Goal: Task Accomplishment & Management: Manage account settings

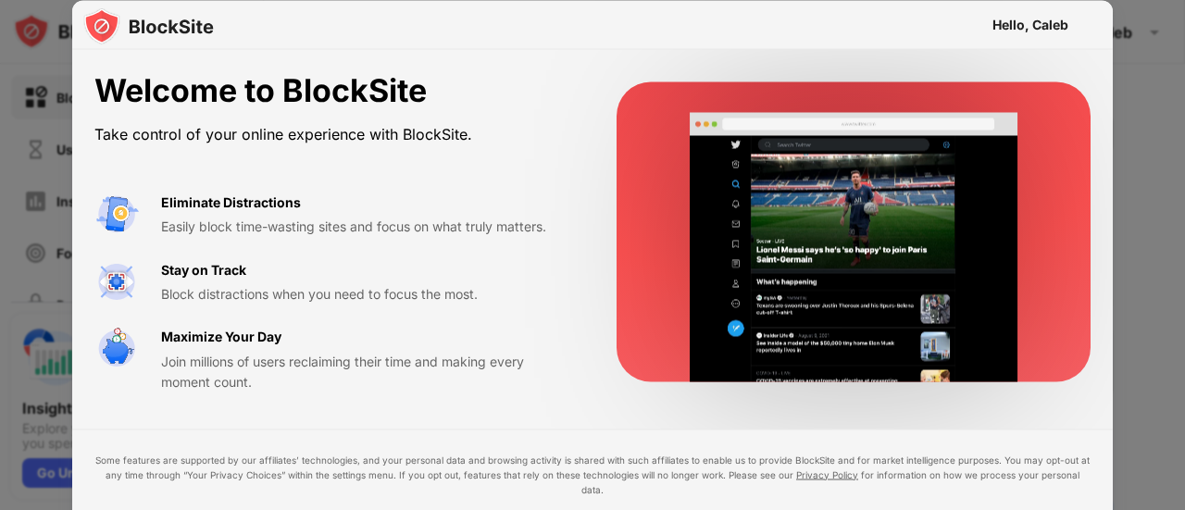
click at [996, 26] on div "Hello, Caleb" at bounding box center [1030, 24] width 76 height 15
click at [1160, 152] on div at bounding box center [592, 255] width 1185 height 510
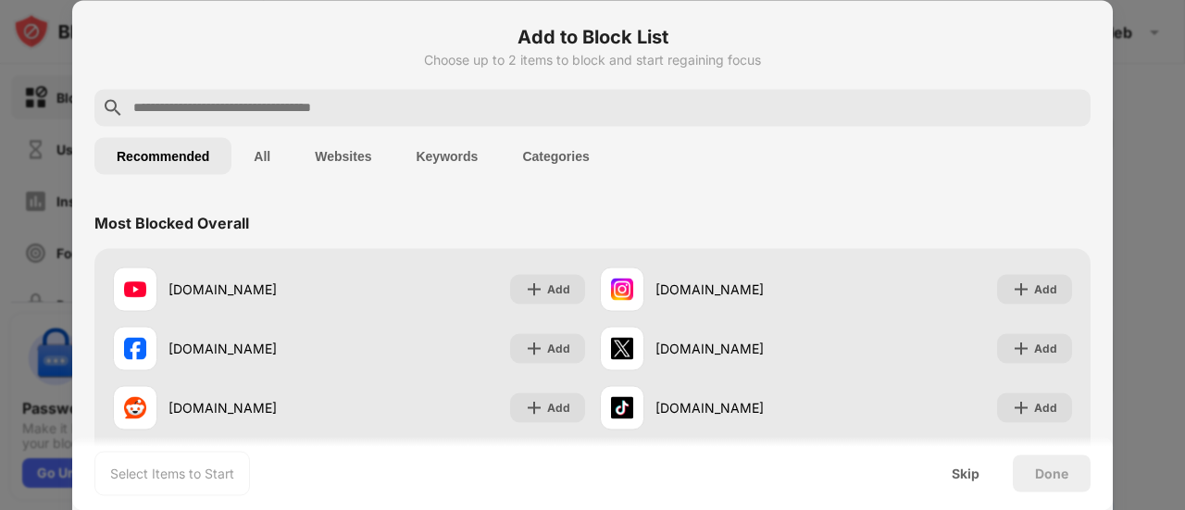
click at [424, 108] on input "text" at bounding box center [607, 107] width 952 height 22
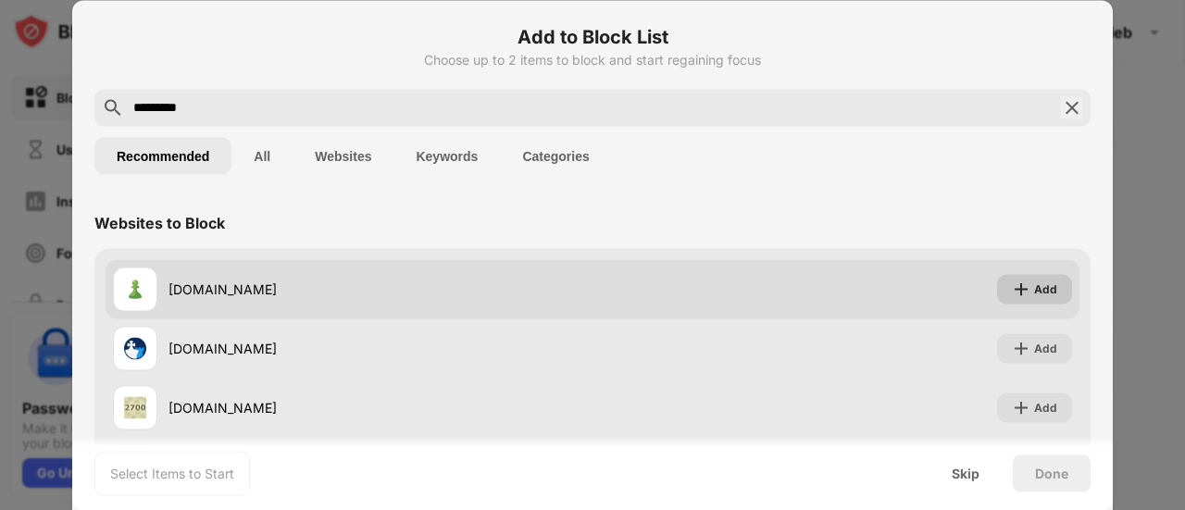
type input "*********"
click at [1034, 287] on div "Add" at bounding box center [1045, 289] width 23 height 19
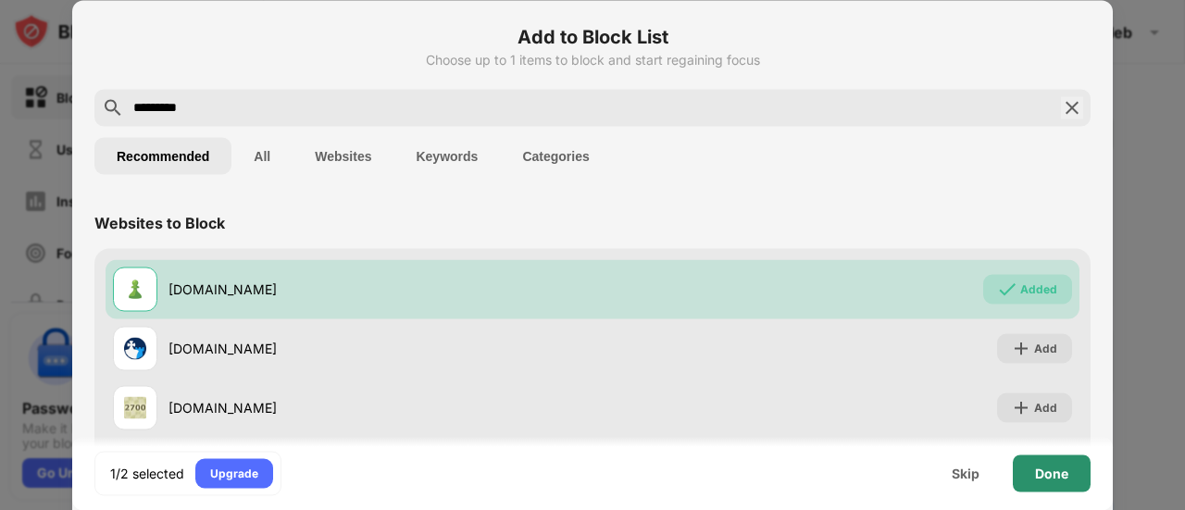
click at [1038, 469] on div "Done" at bounding box center [1051, 473] width 33 height 15
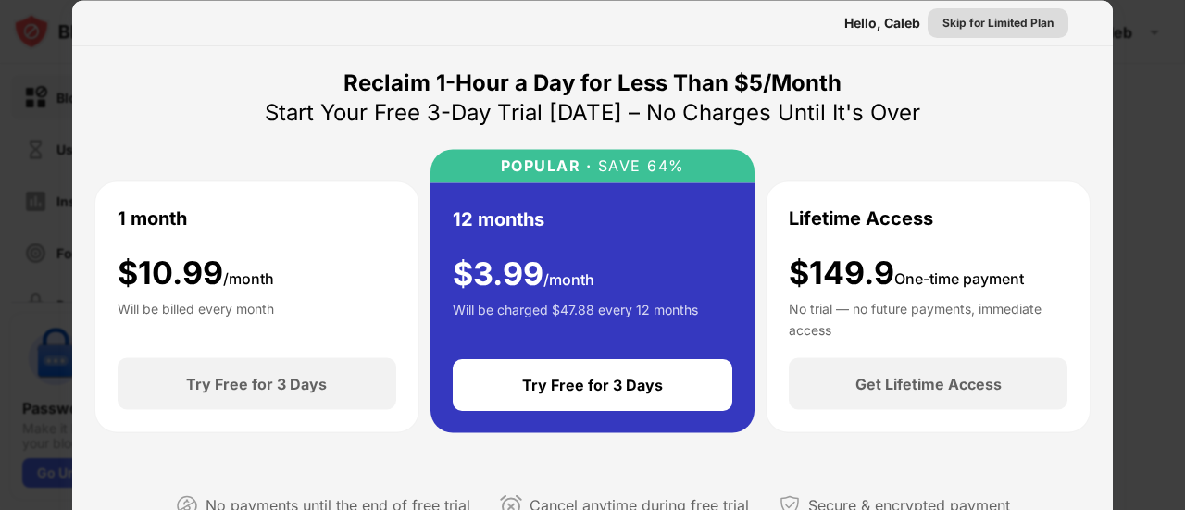
click at [989, 28] on div "Skip for Limited Plan" at bounding box center [997, 22] width 111 height 19
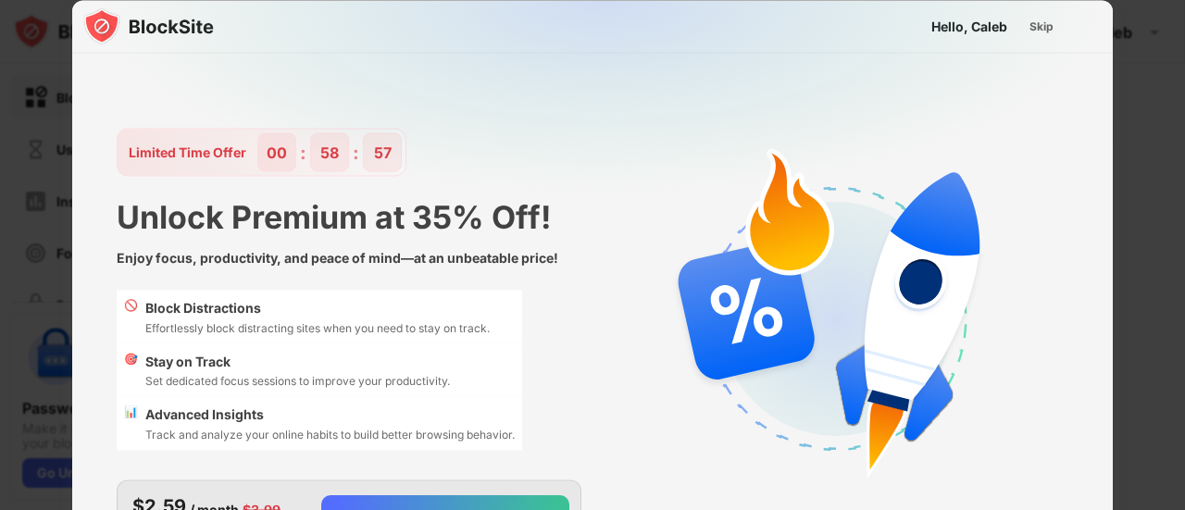
click at [1031, 43] on img at bounding box center [603, 183] width 1040 height 367
click at [1031, 42] on img at bounding box center [603, 183] width 1040 height 367
click at [1039, 34] on div "Skip" at bounding box center [1041, 26] width 24 height 19
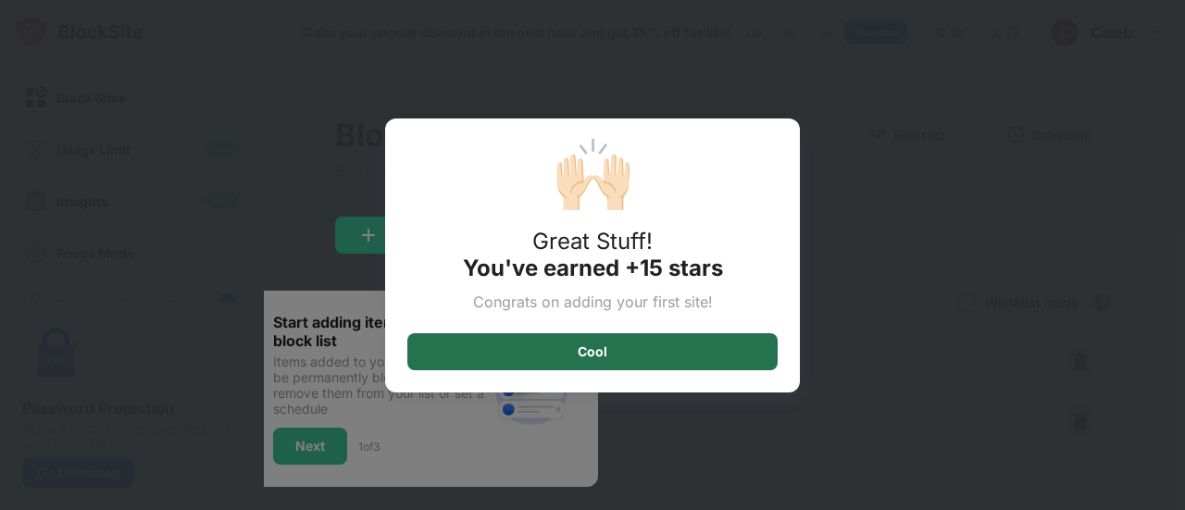
click at [709, 349] on div "Cool" at bounding box center [592, 351] width 370 height 37
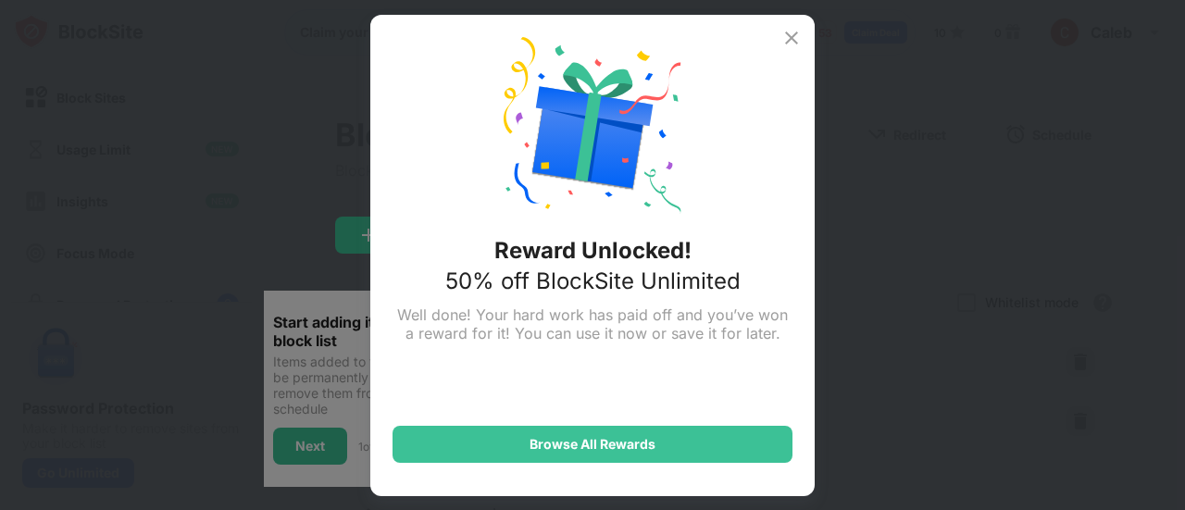
click at [785, 40] on img at bounding box center [791, 38] width 22 height 22
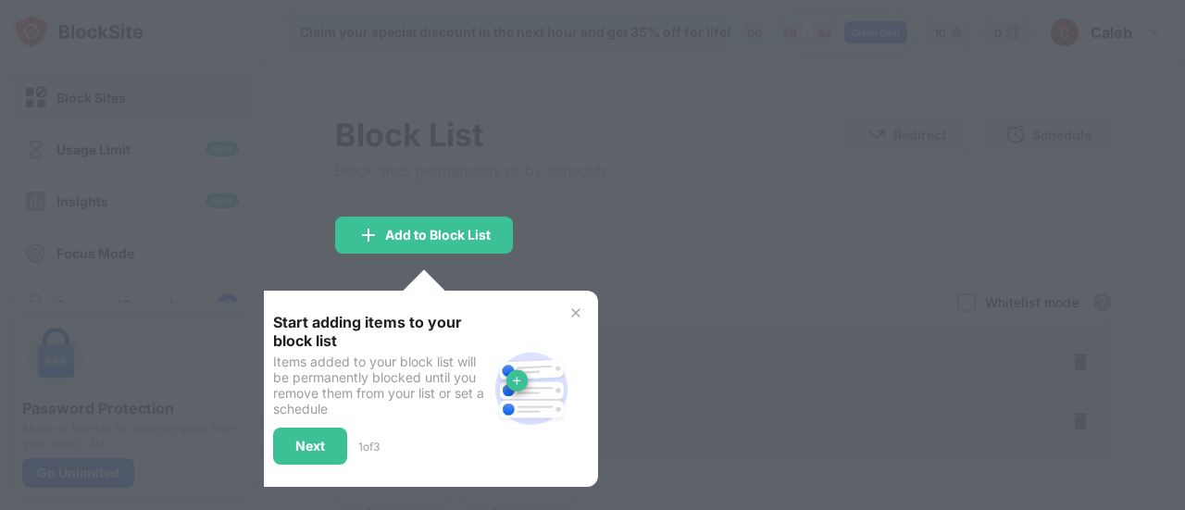
click at [744, 201] on div at bounding box center [592, 255] width 1185 height 510
click at [579, 305] on img at bounding box center [575, 312] width 15 height 15
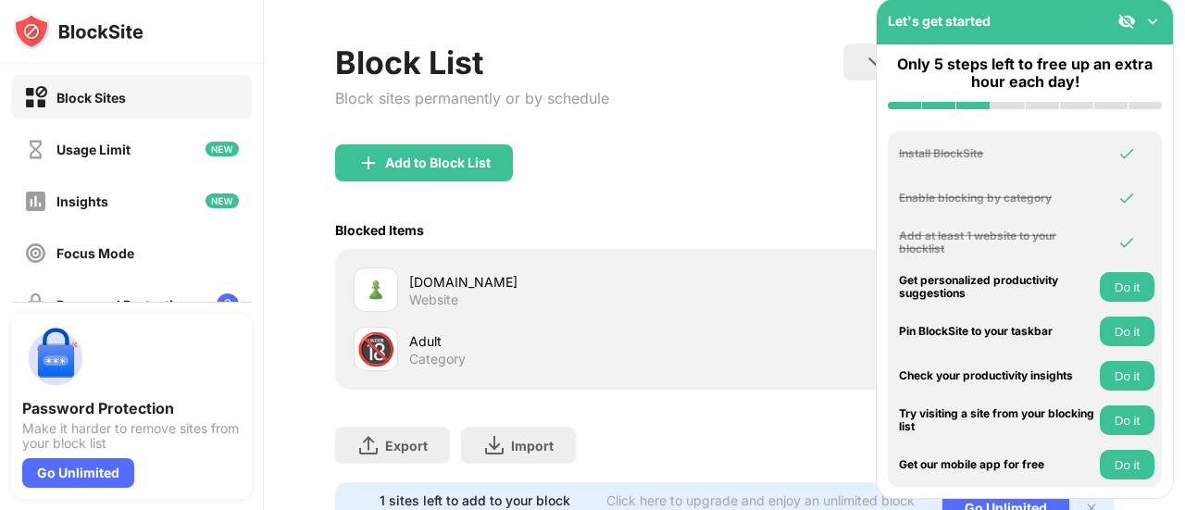
scroll to position [161, 0]
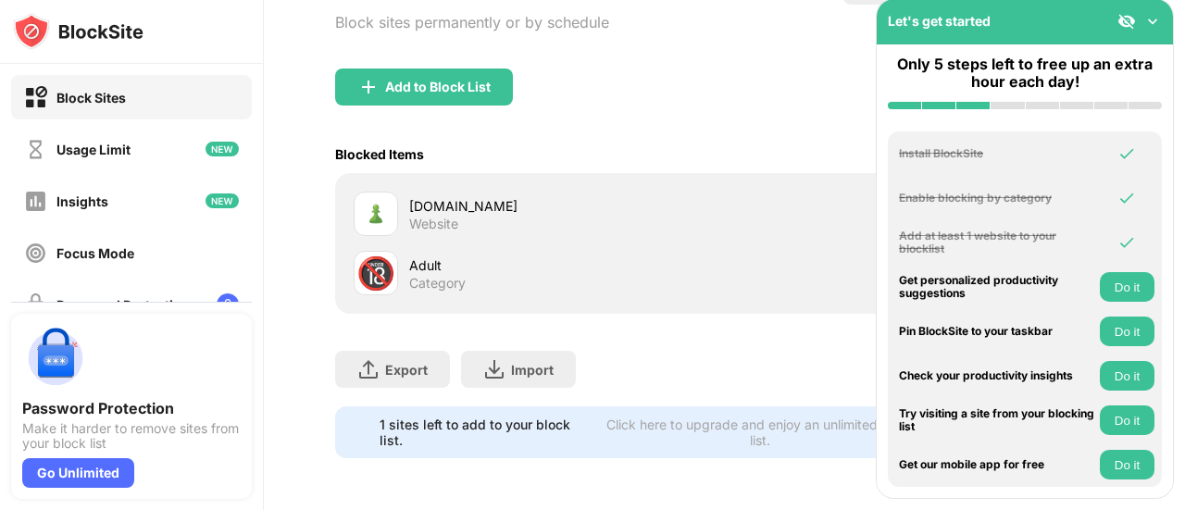
click at [588, 262] on div "Adult Category" at bounding box center [567, 273] width 316 height 36
click at [1152, 15] on img at bounding box center [1152, 21] width 19 height 19
